Goal: Information Seeking & Learning: Check status

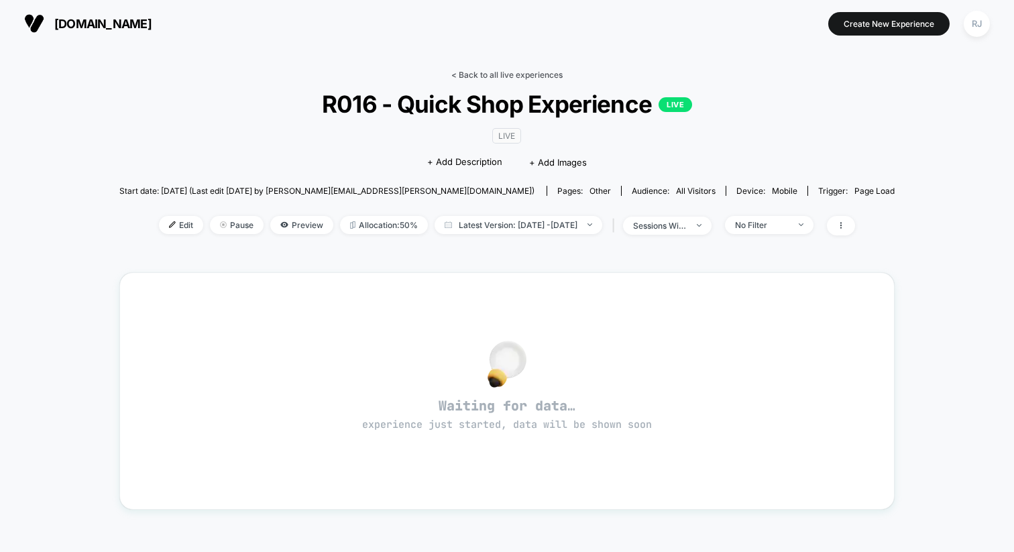
click at [506, 73] on link "< Back to all live experiences" at bounding box center [506, 75] width 111 height 10
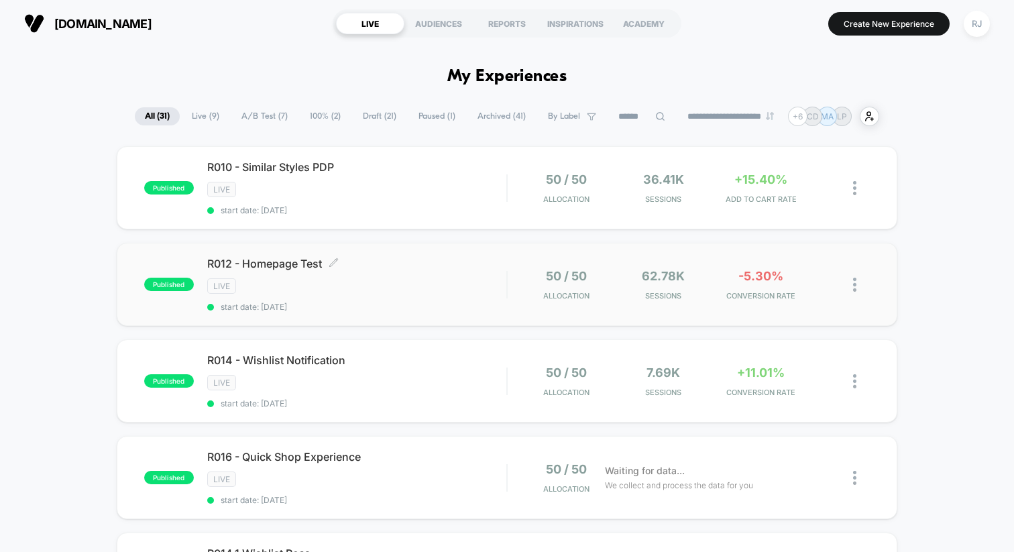
click at [291, 264] on span "R012 - Homepage Test Click to edit experience details" at bounding box center [356, 263] width 299 height 13
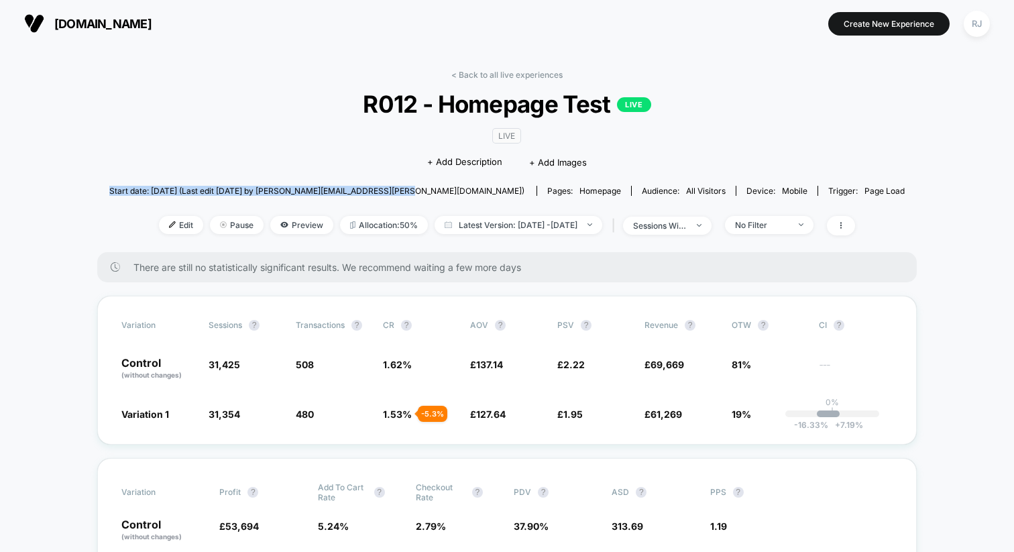
drag, startPoint x: 170, startPoint y: 189, endPoint x: 145, endPoint y: 194, distance: 26.0
click at [145, 195] on div "Start date: [DATE] (Last edit [DATE] by [PERSON_NAME][EMAIL_ADDRESS][PERSON_NAM…" at bounding box center [506, 190] width 795 height 23
click at [145, 194] on div "Start date: [DATE] (Last edit [DATE] by [PERSON_NAME][EMAIL_ADDRESS][PERSON_NAM…" at bounding box center [506, 190] width 795 height 23
click at [298, 224] on span "Preview" at bounding box center [301, 225] width 63 height 18
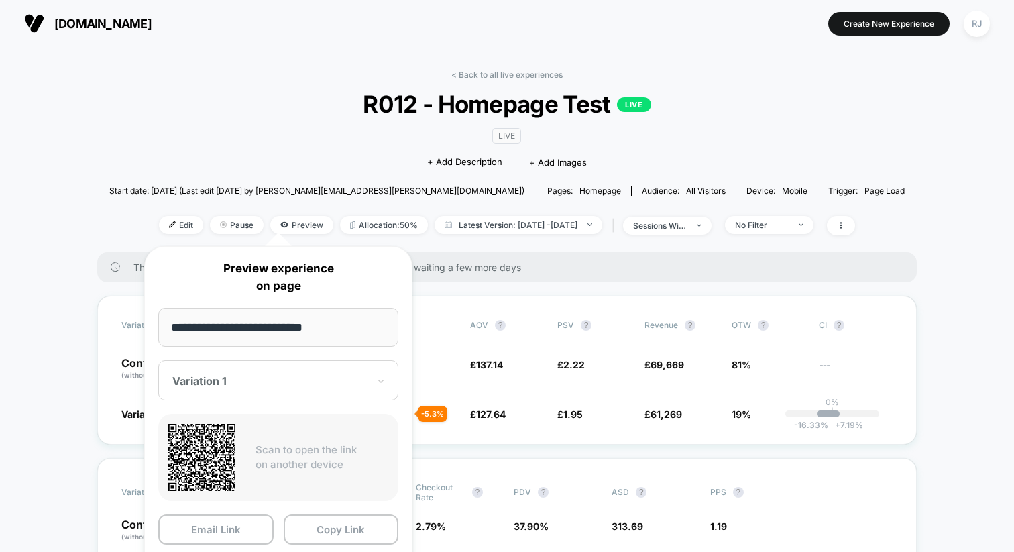
click at [211, 154] on div "< Back to all live experiences R012 - Homepage Test LIVE LIVE Click to edit exp…" at bounding box center [506, 161] width 795 height 182
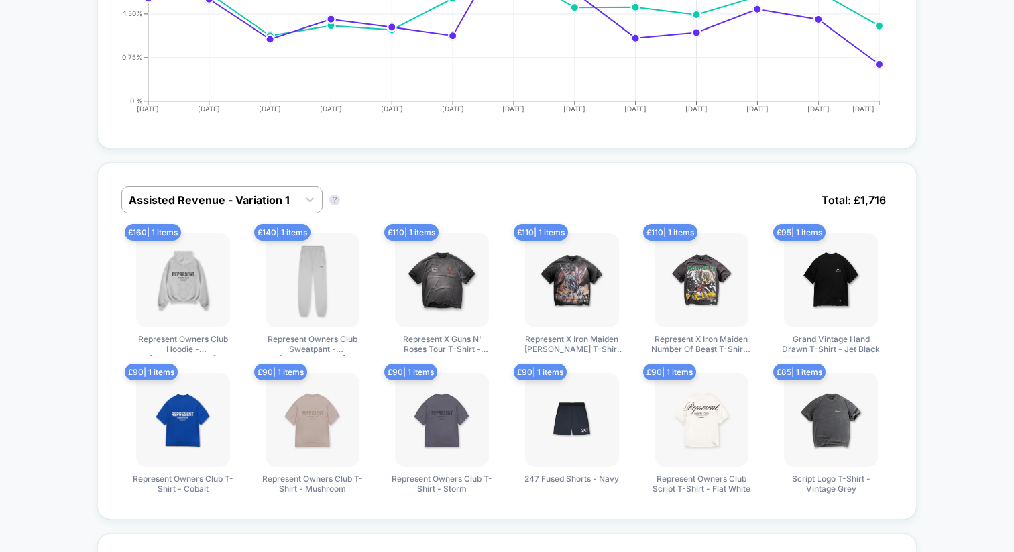
scroll to position [777, 0]
click at [833, 198] on span "Total: £ 1,716" at bounding box center [854, 200] width 78 height 27
click at [831, 198] on span "Total: £ 1,716" at bounding box center [854, 200] width 78 height 27
drag, startPoint x: 816, startPoint y: 190, endPoint x: 891, endPoint y: 196, distance: 75.4
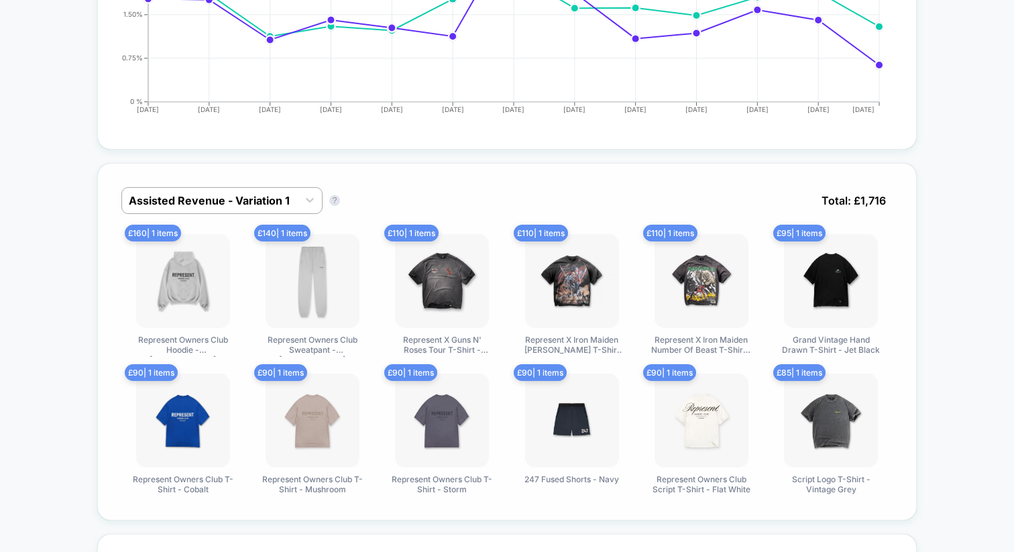
click at [891, 196] on span "Total: £ 1,716" at bounding box center [854, 200] width 78 height 27
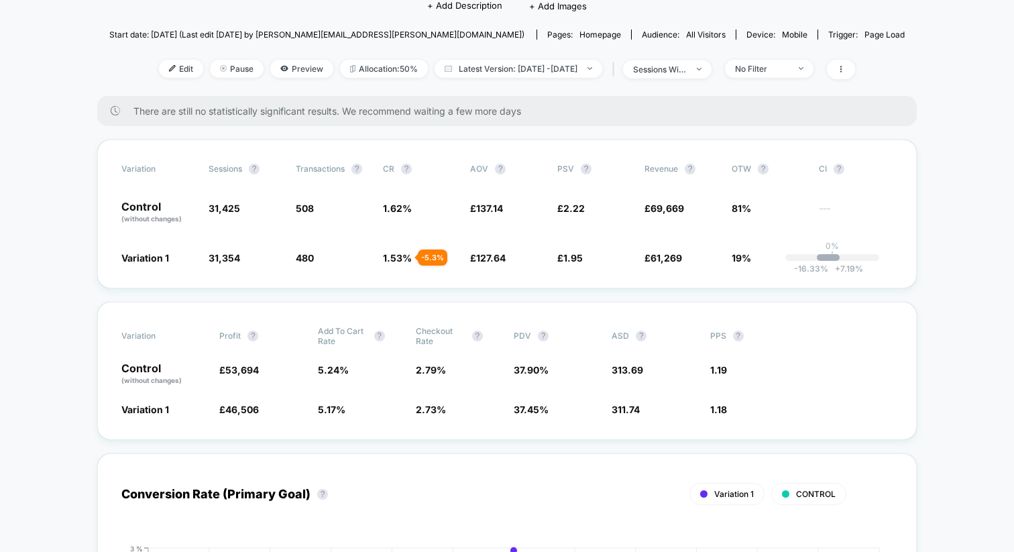
scroll to position [0, 0]
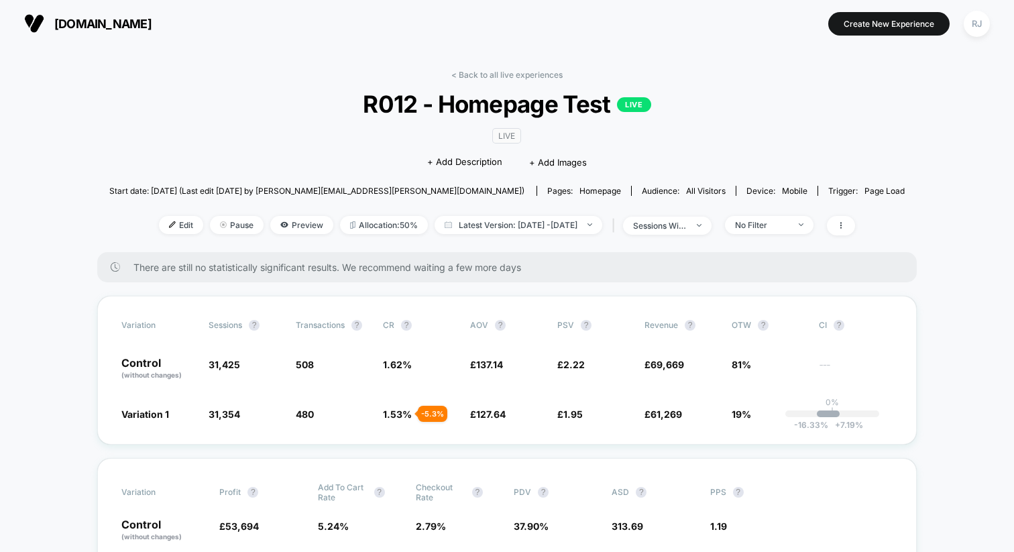
click at [427, 107] on span "R012 - Homepage Test LIVE" at bounding box center [508, 104] width 716 height 28
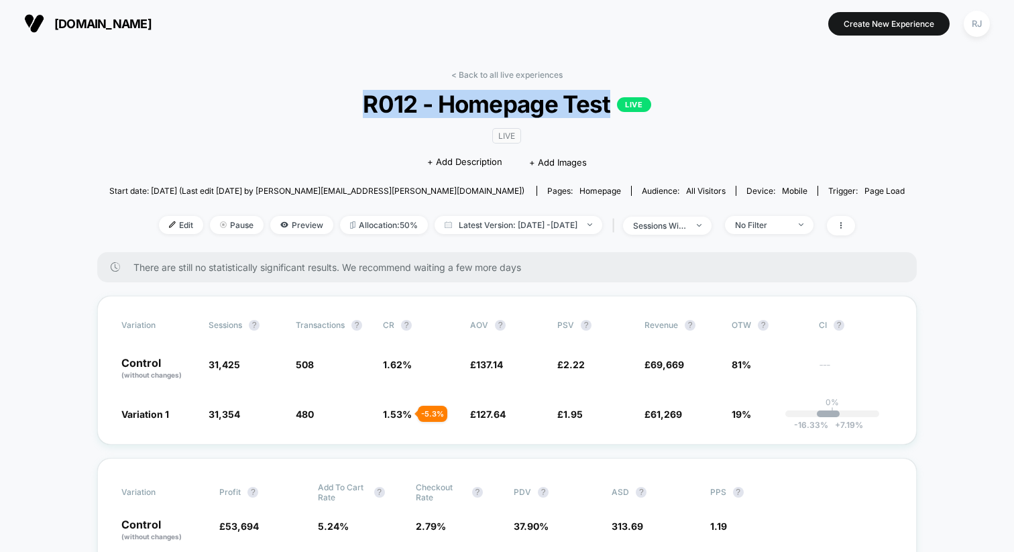
click at [427, 107] on span "R012 - Homepage Test LIVE" at bounding box center [508, 104] width 716 height 28
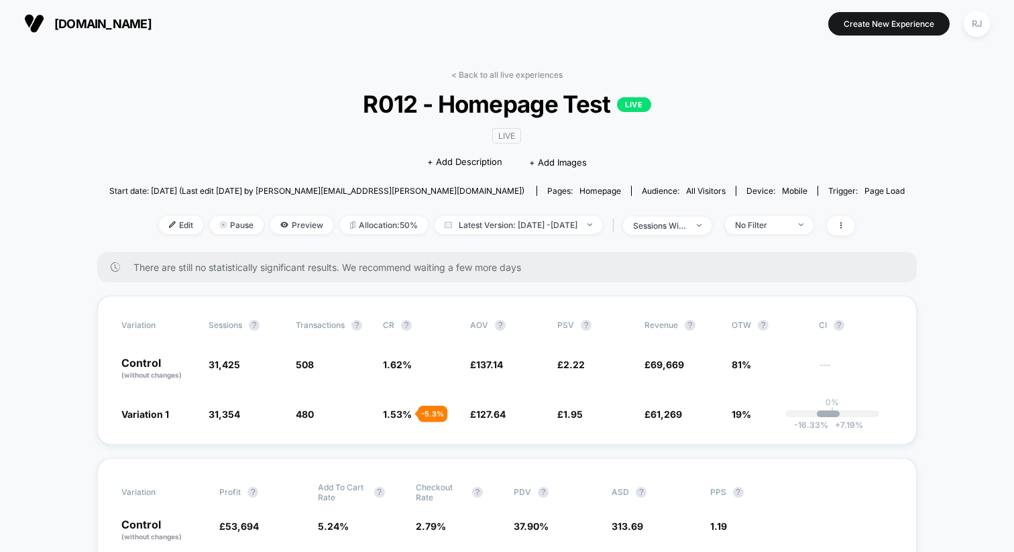
click at [440, 100] on span "R012 - Homepage Test LIVE" at bounding box center [508, 104] width 716 height 28
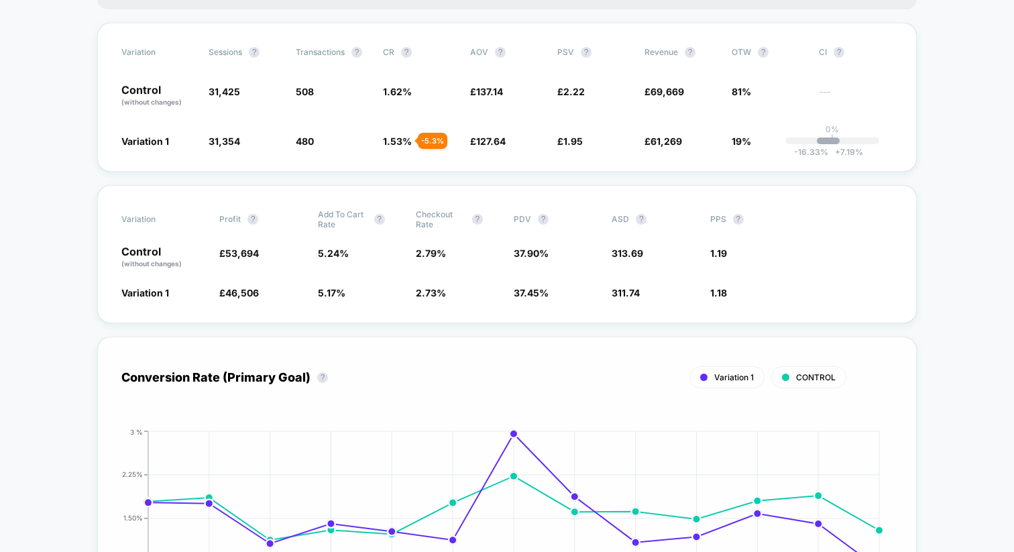
scroll to position [291, 0]
